Goal: Find specific page/section: Find specific page/section

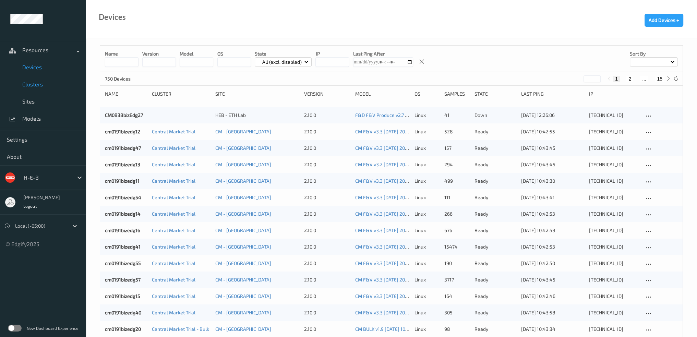
click at [37, 85] on span "Clusters" at bounding box center [50, 84] width 57 height 7
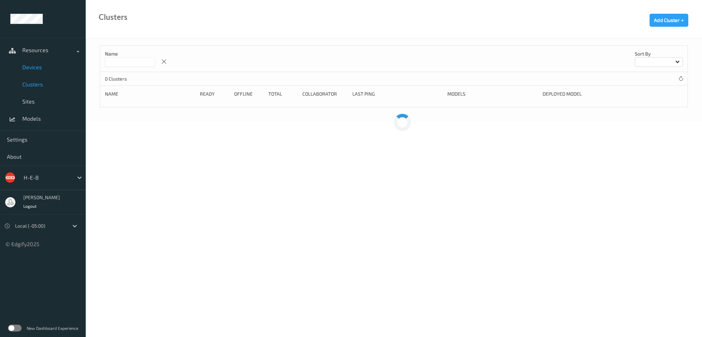
click at [33, 67] on span "Devices" at bounding box center [50, 67] width 57 height 7
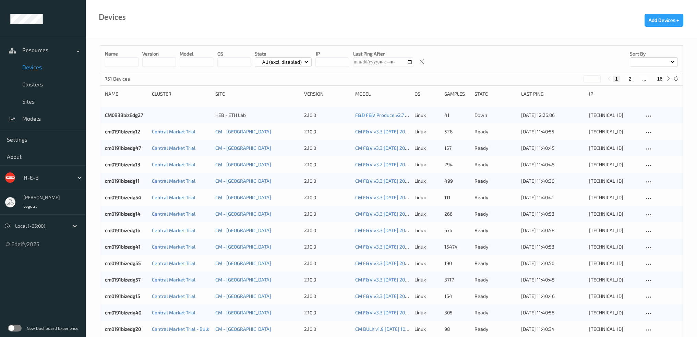
click at [119, 61] on input at bounding box center [122, 62] width 34 height 10
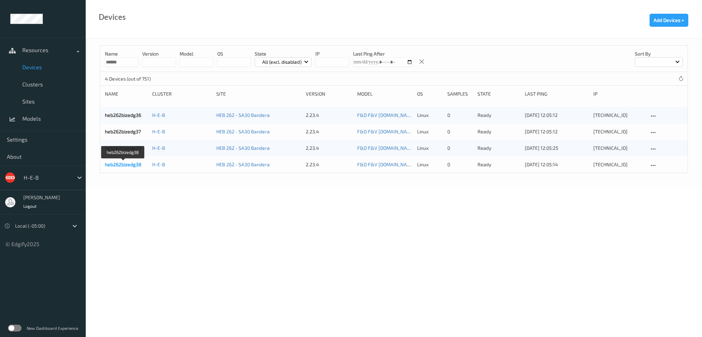
type input "******"
click at [136, 163] on link "heb262bizedg38" at bounding box center [123, 164] width 37 height 6
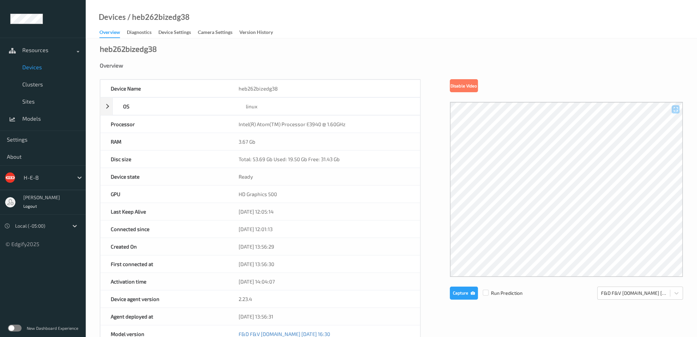
drag, startPoint x: 34, startPoint y: 70, endPoint x: 34, endPoint y: 74, distance: 4.2
click at [34, 70] on span "Devices" at bounding box center [50, 67] width 57 height 7
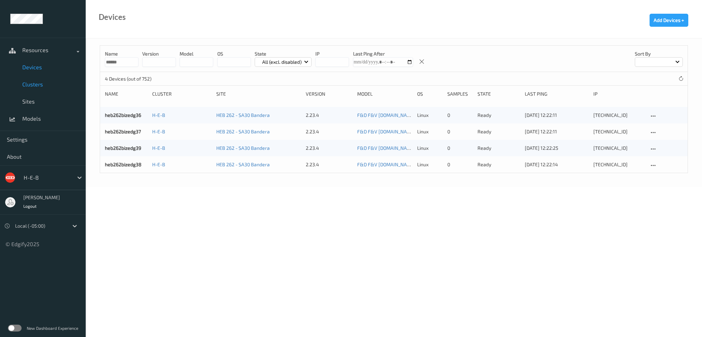
click at [32, 85] on span "Clusters" at bounding box center [50, 84] width 57 height 7
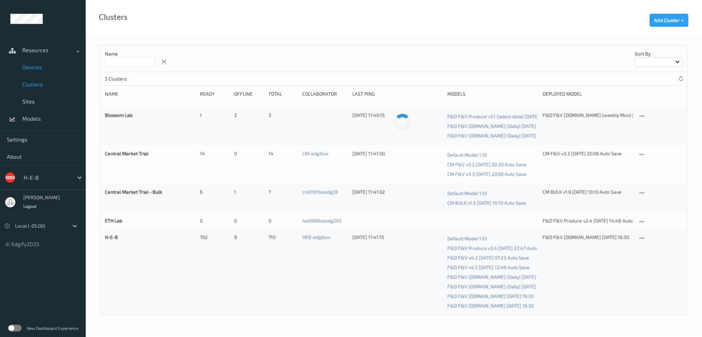
click at [32, 73] on link "Devices" at bounding box center [43, 67] width 86 height 17
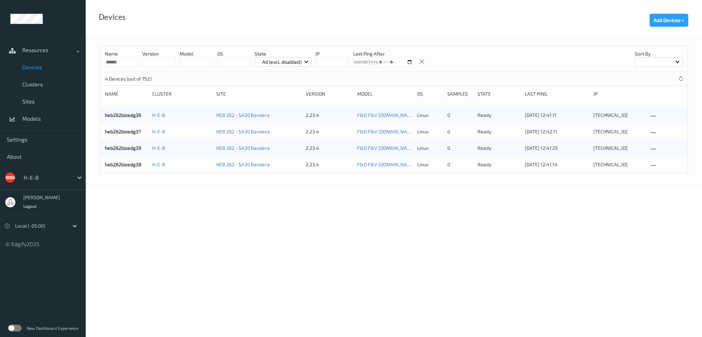
drag, startPoint x: 116, startPoint y: 61, endPoint x: 159, endPoint y: 64, distance: 43.3
click at [158, 64] on div "Name ****** version model OS State All (excl. disabled) IP Last Ping After Sort…" at bounding box center [394, 59] width 588 height 26
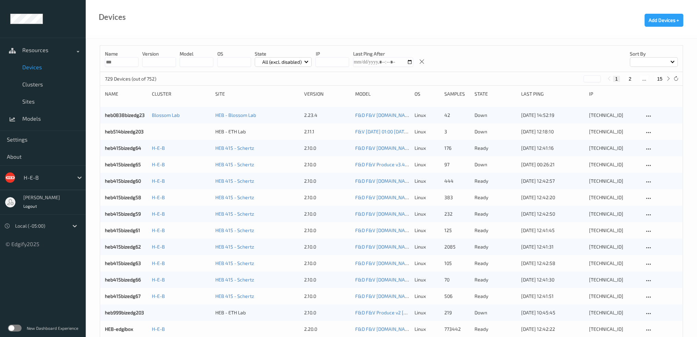
type input "***"
click at [225, 73] on div "729 Devices (out of 752) * 1 2 ... 15" at bounding box center [391, 79] width 582 height 14
click at [287, 61] on p "All (excl. disabled)" at bounding box center [282, 62] width 44 height 7
click at [273, 124] on p "Down" at bounding box center [278, 126] width 47 height 12
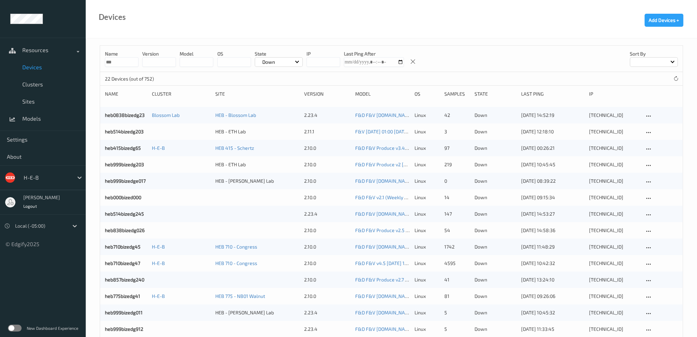
click at [655, 59] on div at bounding box center [654, 62] width 48 height 10
click at [660, 78] on p "Name" at bounding box center [653, 78] width 47 height 12
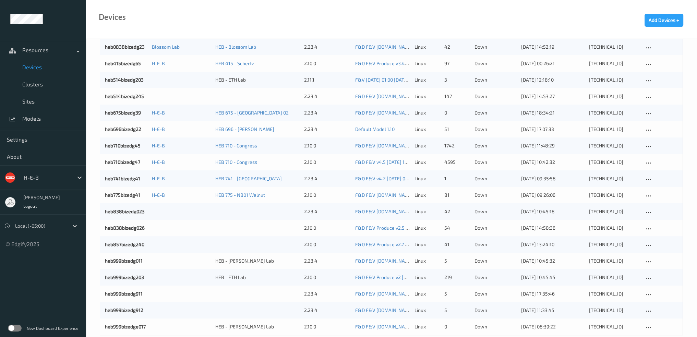
scroll to position [146, 0]
